Goal: Task Accomplishment & Management: Use online tool/utility

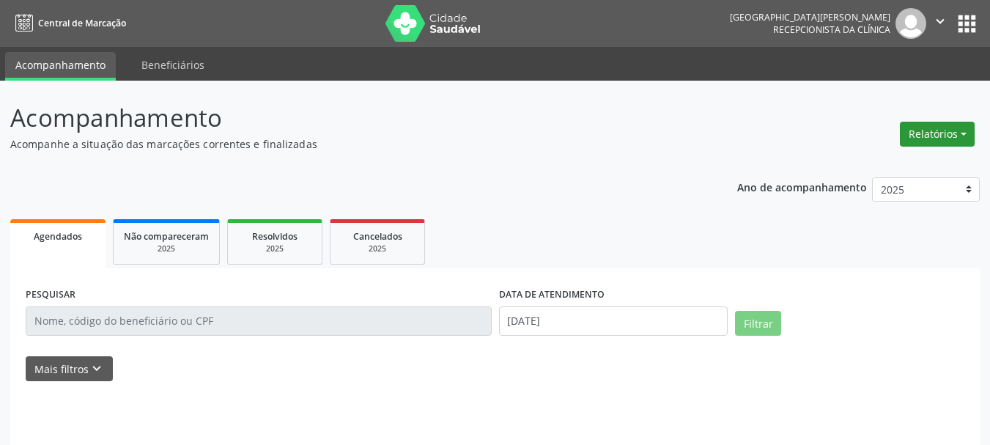
click at [925, 128] on button "Relatórios" at bounding box center [937, 134] width 75 height 25
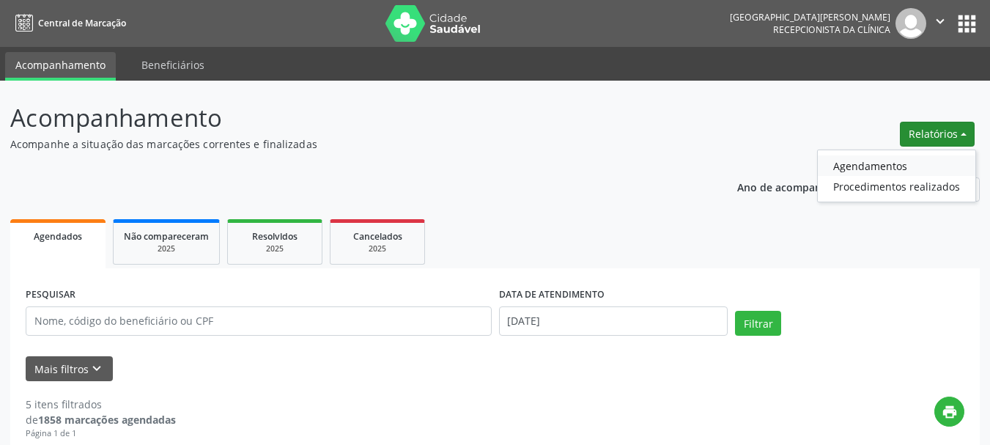
click at [902, 171] on link "Agendamentos" at bounding box center [897, 165] width 158 height 21
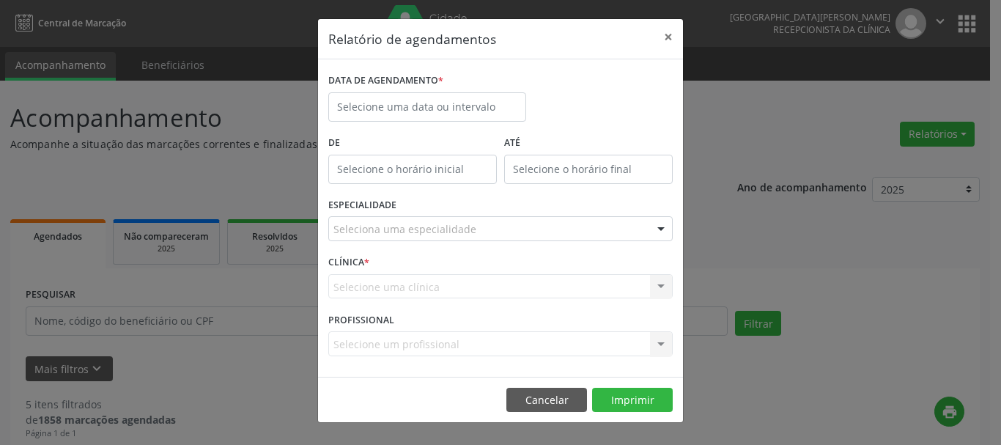
type input "12:00"
click at [411, 167] on input "12:00" at bounding box center [412, 169] width 169 height 29
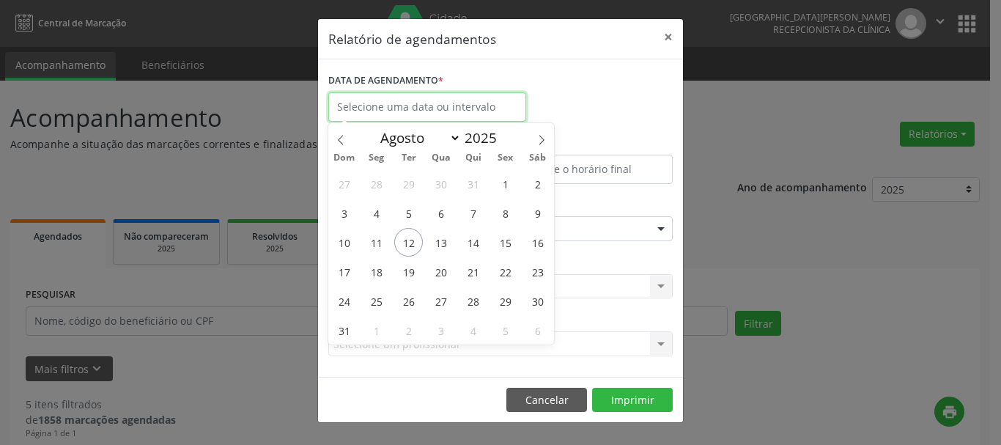
click at [440, 106] on input "text" at bounding box center [427, 106] width 198 height 29
click at [414, 235] on span "12" at bounding box center [408, 242] width 29 height 29
type input "[DATE]"
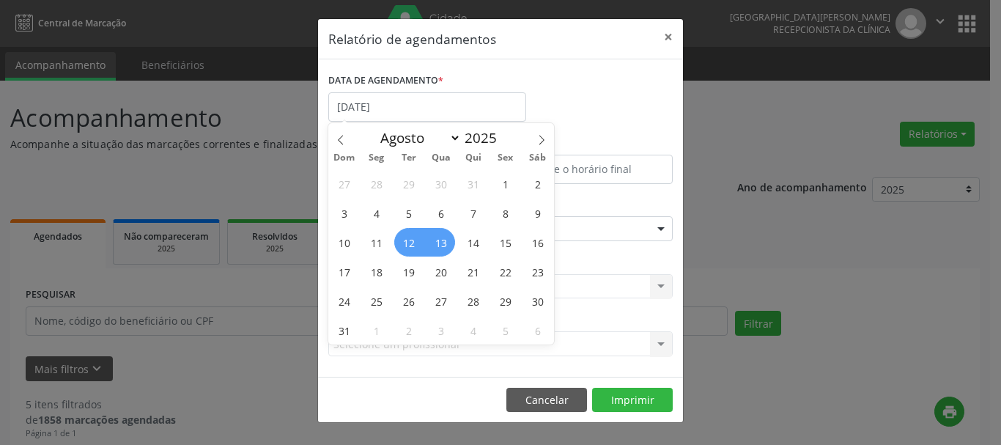
drag, startPoint x: 411, startPoint y: 239, endPoint x: 434, endPoint y: 239, distance: 23.4
click at [434, 239] on div "27 28 29 30 31 1 2 3 4 5 6 7 8 9 10 11 12 13 14 15 16 17 18 19 20 21 22 23 24 2…" at bounding box center [441, 257] width 226 height 176
click at [434, 239] on span "13" at bounding box center [440, 242] width 29 height 29
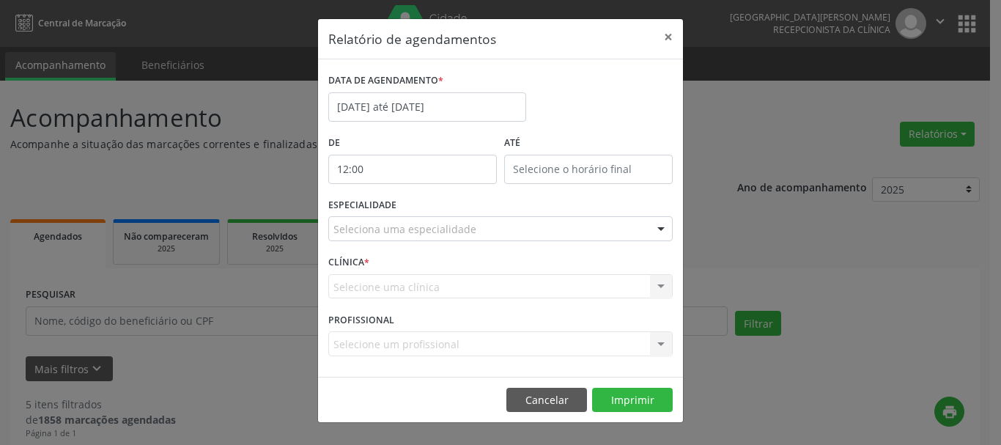
click at [447, 240] on div "Seleciona uma especialidade" at bounding box center [500, 228] width 344 height 25
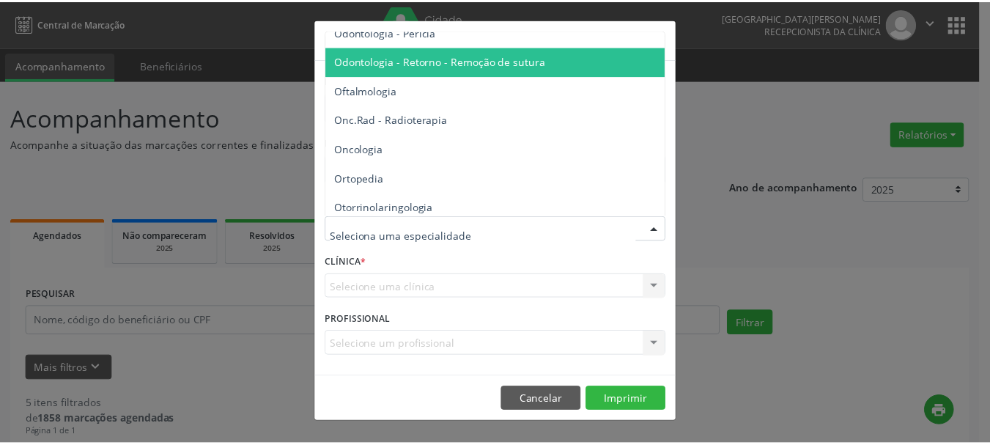
scroll to position [1978, 0]
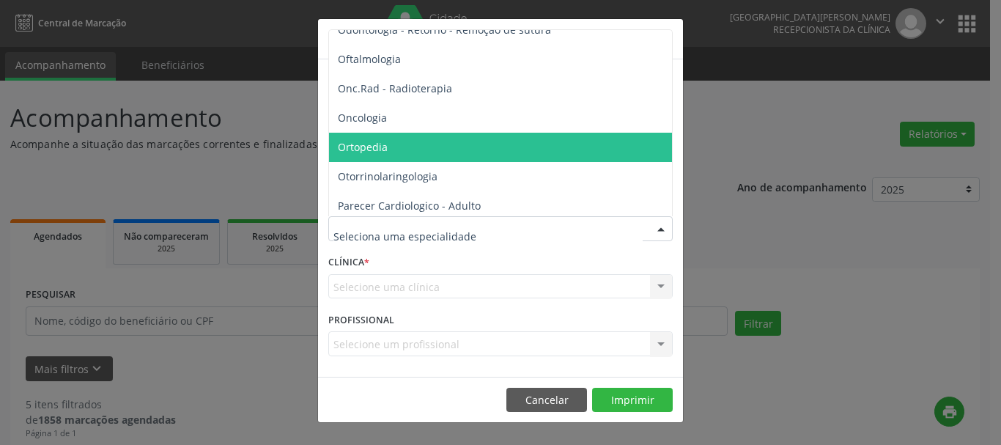
click at [410, 148] on span "Ortopedia" at bounding box center [501, 147] width 345 height 29
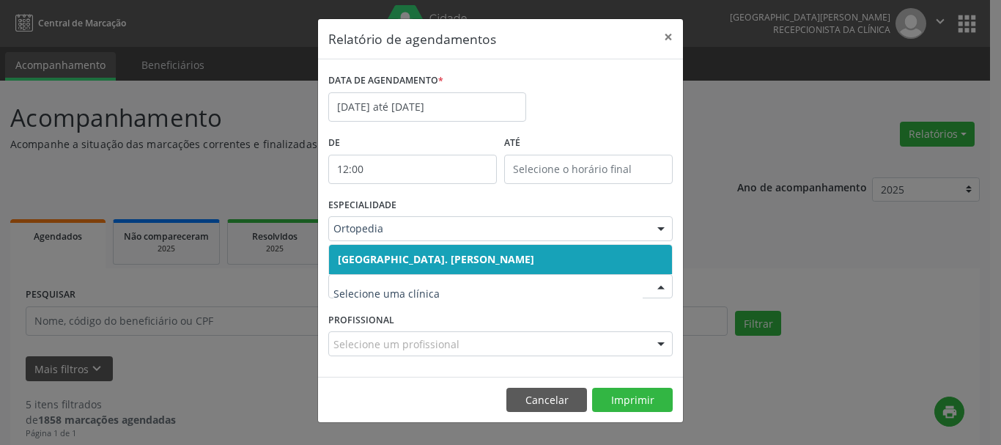
click at [501, 258] on span "[GEOGRAPHIC_DATA]. [PERSON_NAME]" at bounding box center [436, 259] width 196 height 14
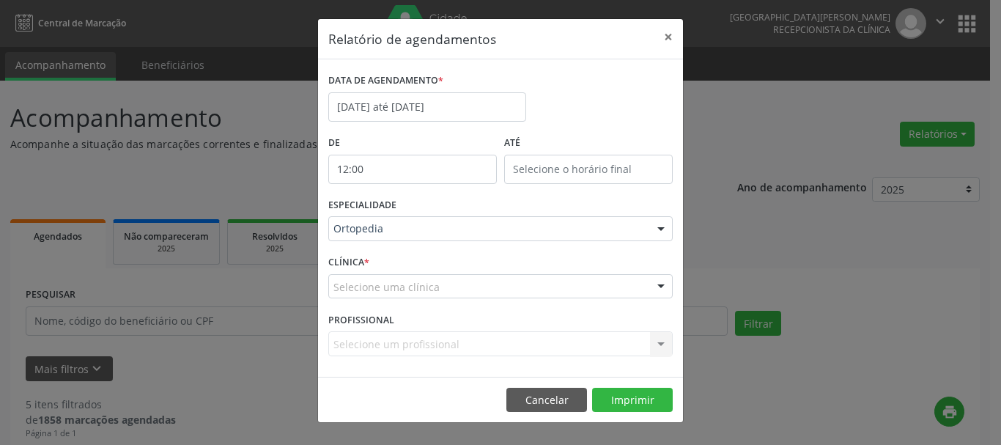
click at [488, 295] on div "Selecione uma clínica" at bounding box center [500, 286] width 344 height 25
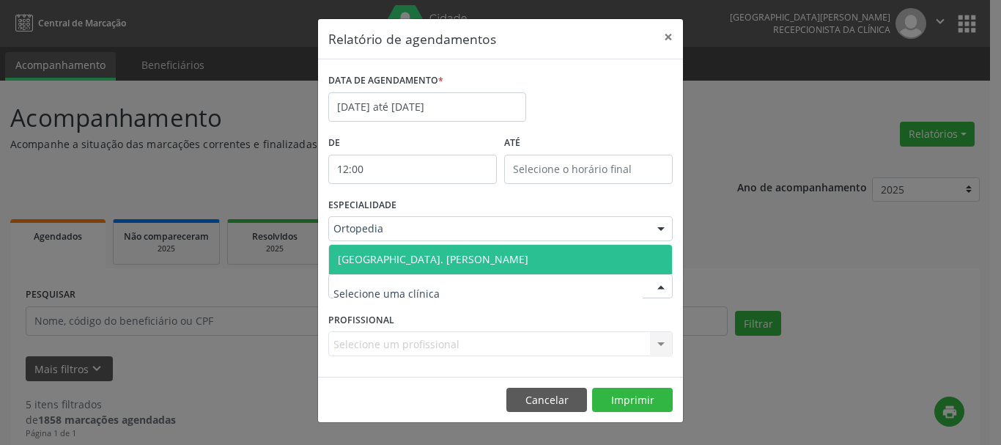
click at [496, 258] on span "[GEOGRAPHIC_DATA]. [PERSON_NAME]" at bounding box center [433, 259] width 190 height 14
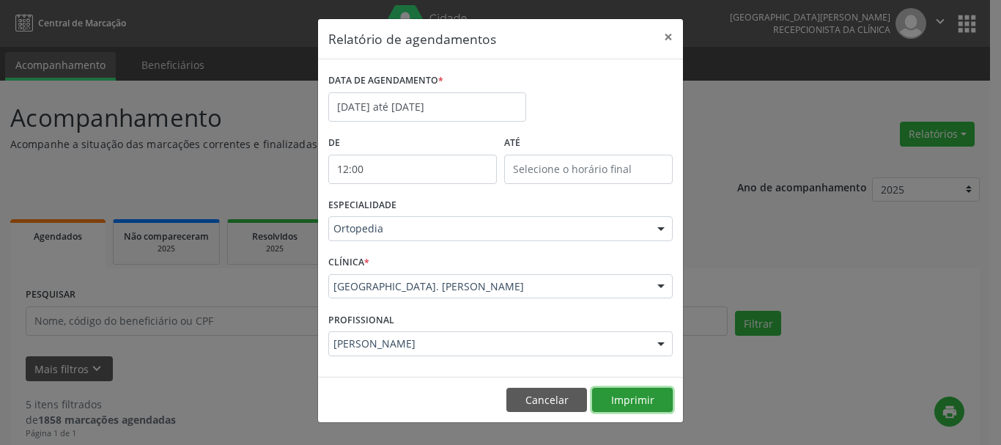
click at [624, 397] on button "Imprimir" at bounding box center [632, 400] width 81 height 25
click at [567, 396] on button "Cancelar" at bounding box center [546, 400] width 81 height 25
